Goal: Information Seeking & Learning: Learn about a topic

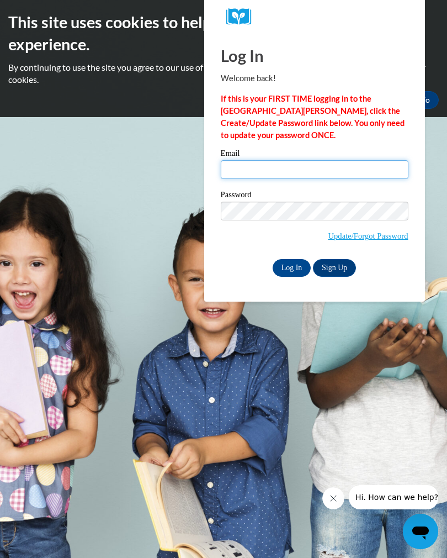
click at [298, 170] on input "Email" at bounding box center [315, 169] width 188 height 19
type input "f"
type input "[EMAIL_ADDRESS][DOMAIN_NAME]"
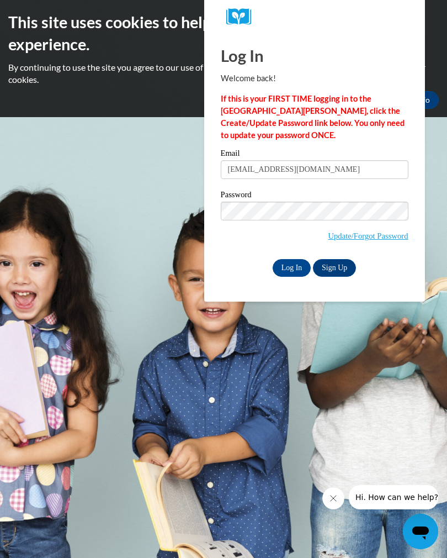
click at [289, 260] on input "Log In" at bounding box center [292, 268] width 39 height 18
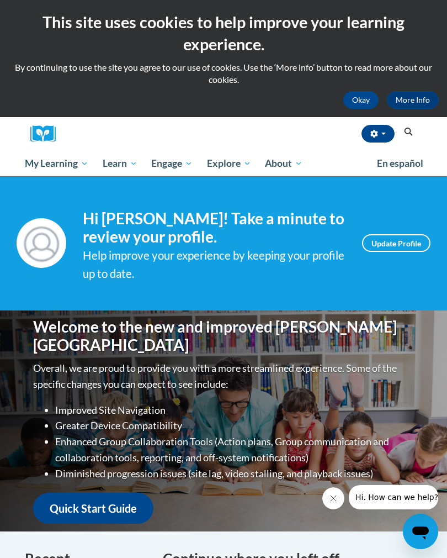
click at [64, 169] on span "My Learning" at bounding box center [57, 163] width 64 height 13
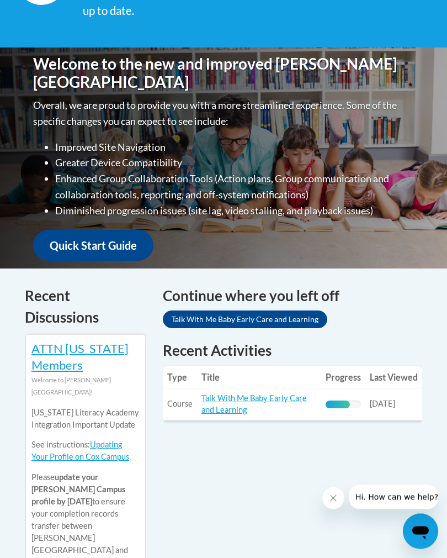
scroll to position [278, 0]
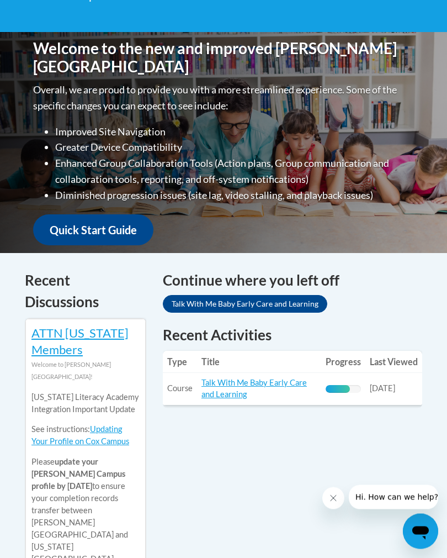
click at [250, 384] on link "Talk With Me Baby Early Care and Learning" at bounding box center [255, 388] width 106 height 21
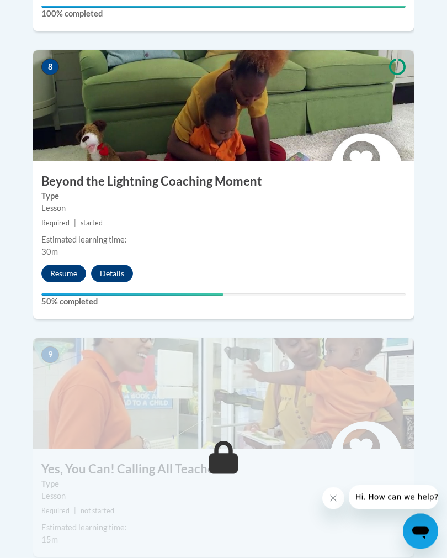
scroll to position [2446, 0]
click at [60, 265] on button "Resume" at bounding box center [63, 274] width 45 height 18
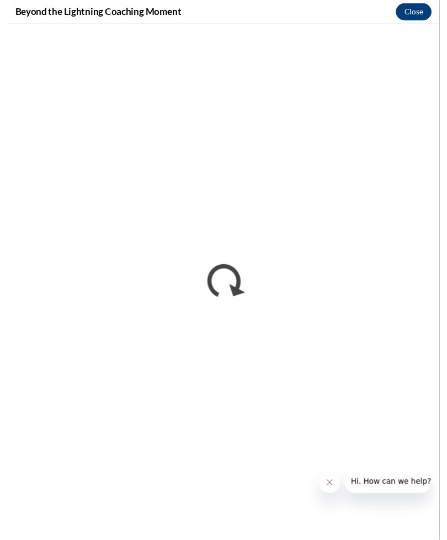
scroll to position [2455, 0]
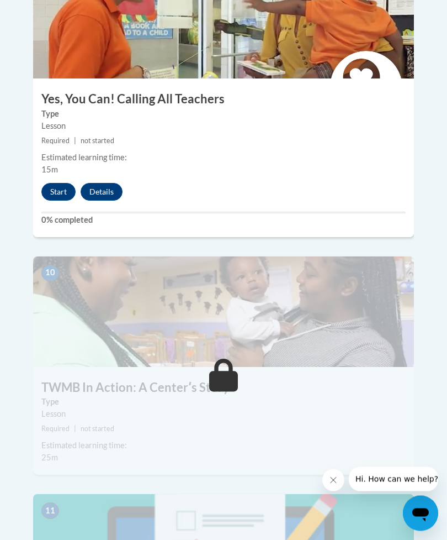
scroll to position [2814, 0]
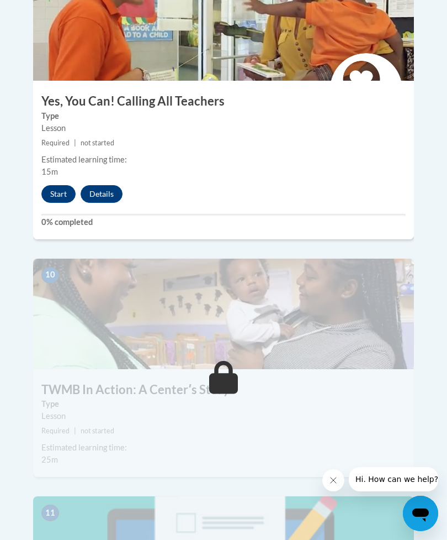
click at [55, 185] on button "Start" at bounding box center [58, 194] width 34 height 18
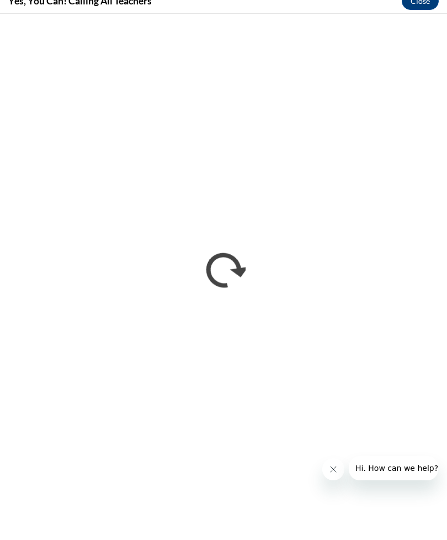
scroll to position [2836, 0]
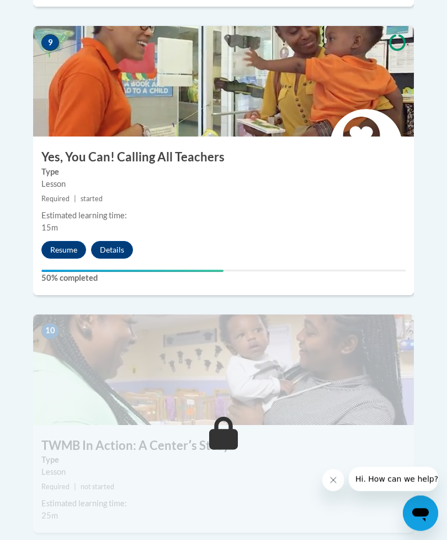
scroll to position [2758, 0]
click at [57, 241] on button "Resume" at bounding box center [63, 250] width 45 height 18
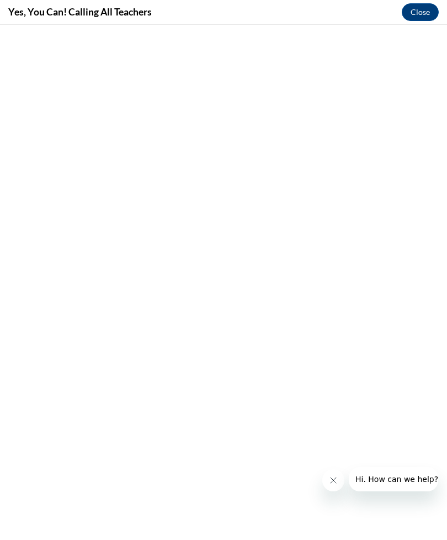
scroll to position [2579, 0]
click at [413, 20] on button "Close" at bounding box center [420, 12] width 37 height 18
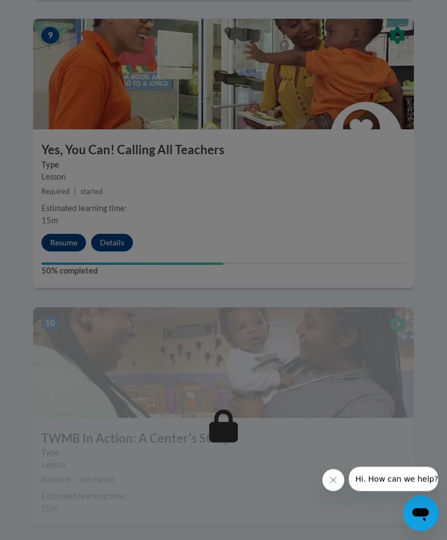
scroll to position [2766, 0]
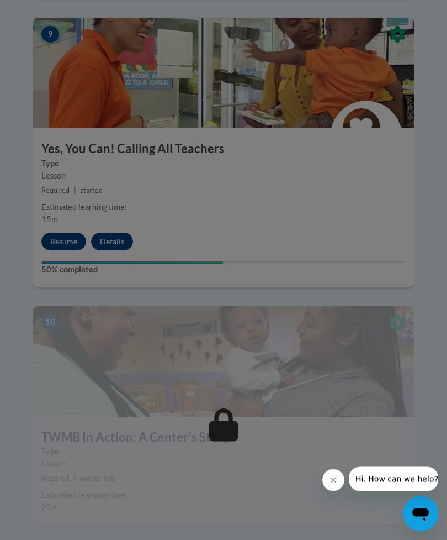
click at [71, 207] on div at bounding box center [223, 270] width 447 height 540
click at [65, 199] on div at bounding box center [223, 270] width 447 height 540
click at [58, 215] on div at bounding box center [223, 270] width 447 height 540
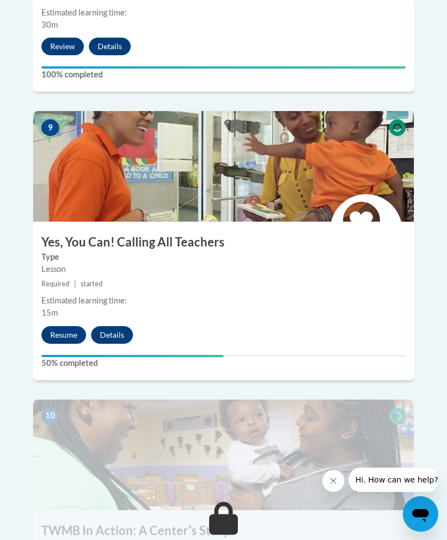
scroll to position [2673, 0]
click at [66, 326] on button "Resume" at bounding box center [63, 335] width 45 height 18
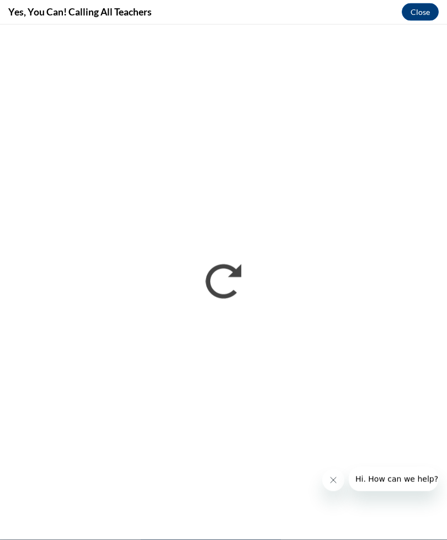
scroll to position [3416, 0]
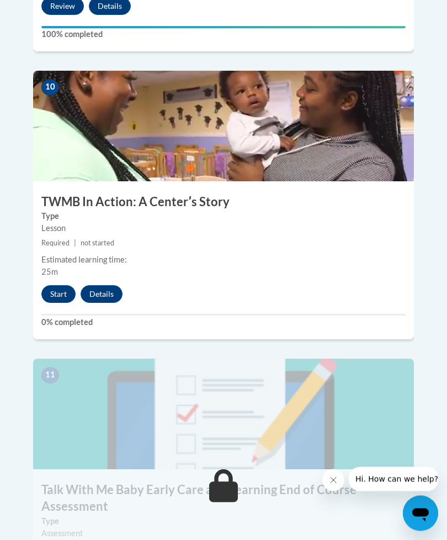
scroll to position [3002, 0]
click at [50, 285] on button "Start" at bounding box center [58, 294] width 34 height 18
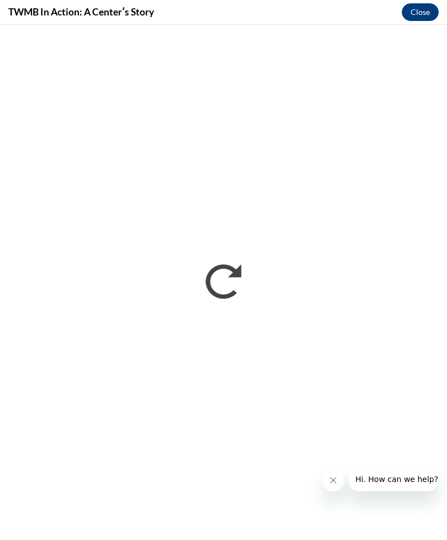
scroll to position [2966, 0]
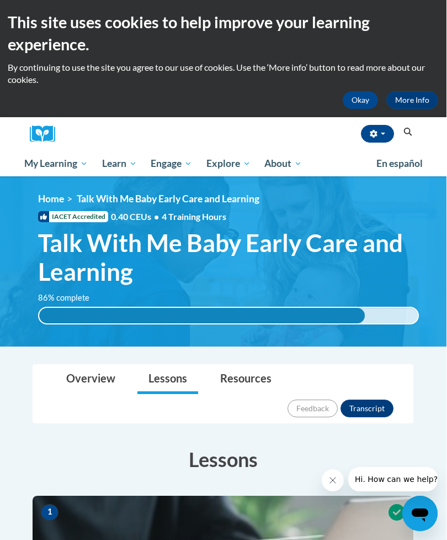
click at [360, 100] on button "Okay" at bounding box center [361, 100] width 35 height 18
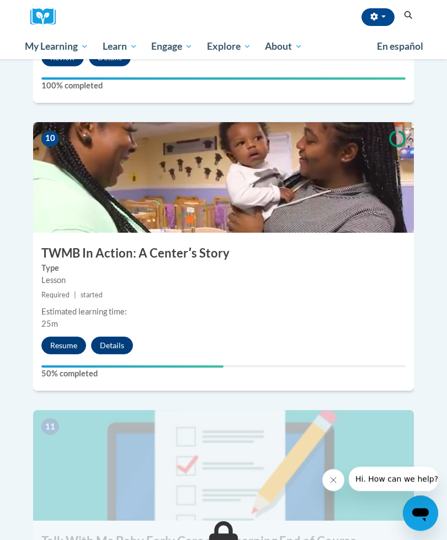
scroll to position [2810, 0]
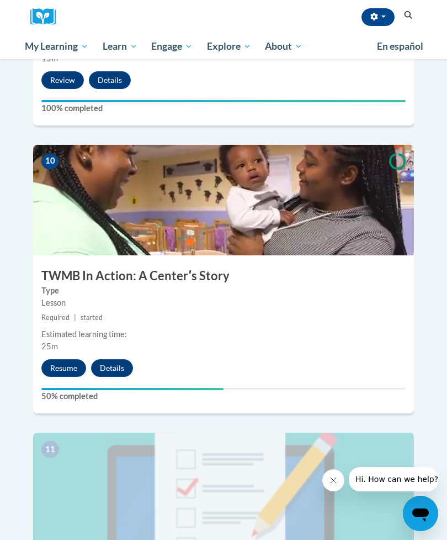
click at [378, 17] on button "button" at bounding box center [378, 17] width 33 height 18
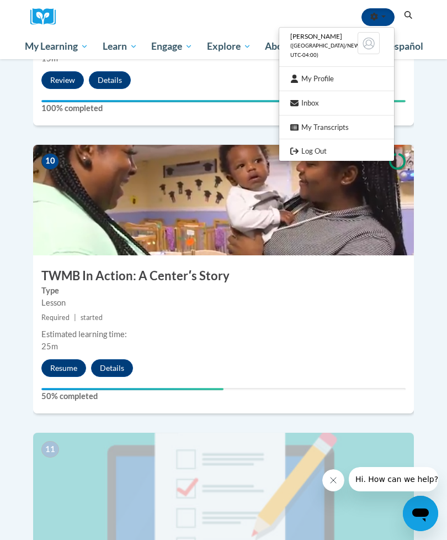
click at [315, 150] on link "Log Out" at bounding box center [337, 151] width 115 height 14
